Goal: Task Accomplishment & Management: Manage account settings

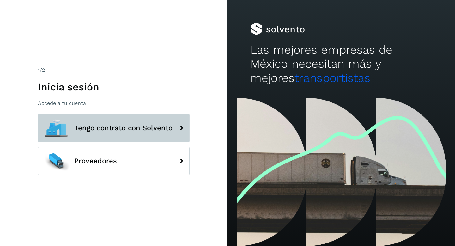
click at [151, 130] on span "Tengo contrato con Solvento" at bounding box center [123, 128] width 98 height 8
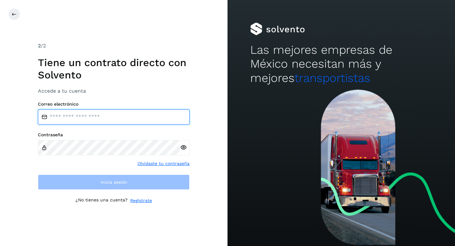
type input "**********"
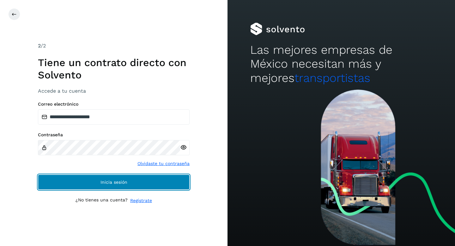
click at [99, 183] on button "Inicia sesión" at bounding box center [114, 181] width 152 height 15
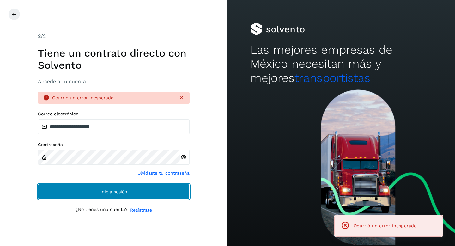
click at [112, 194] on button "Inicia sesión" at bounding box center [114, 191] width 152 height 15
